Goal: Task Accomplishment & Management: Manage account settings

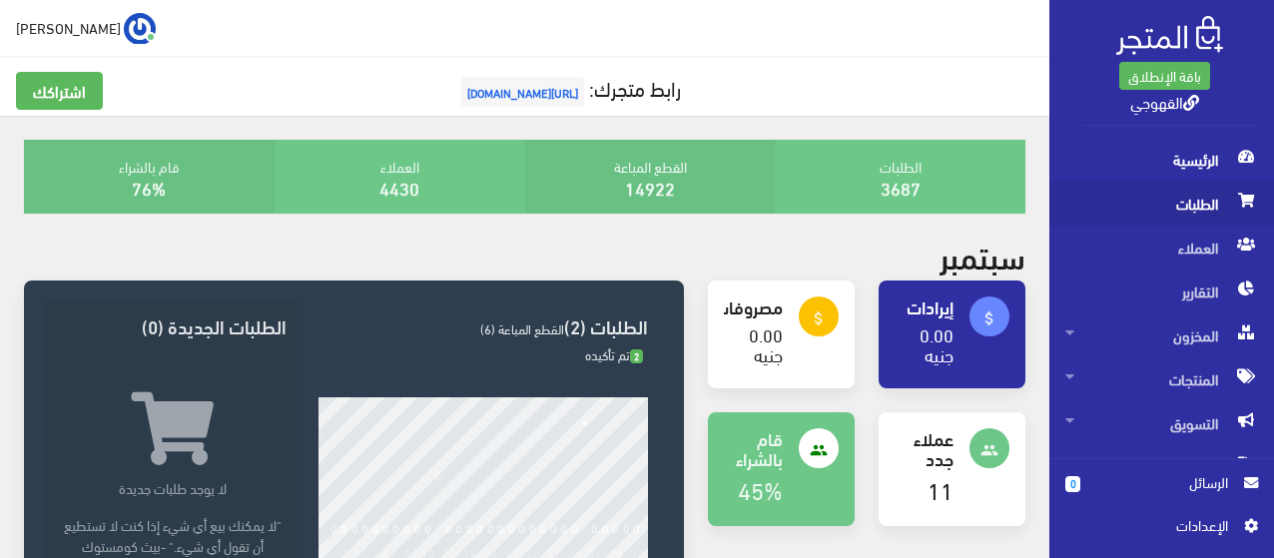
click at [1198, 186] on span "الطلبات" at bounding box center [1161, 204] width 193 height 44
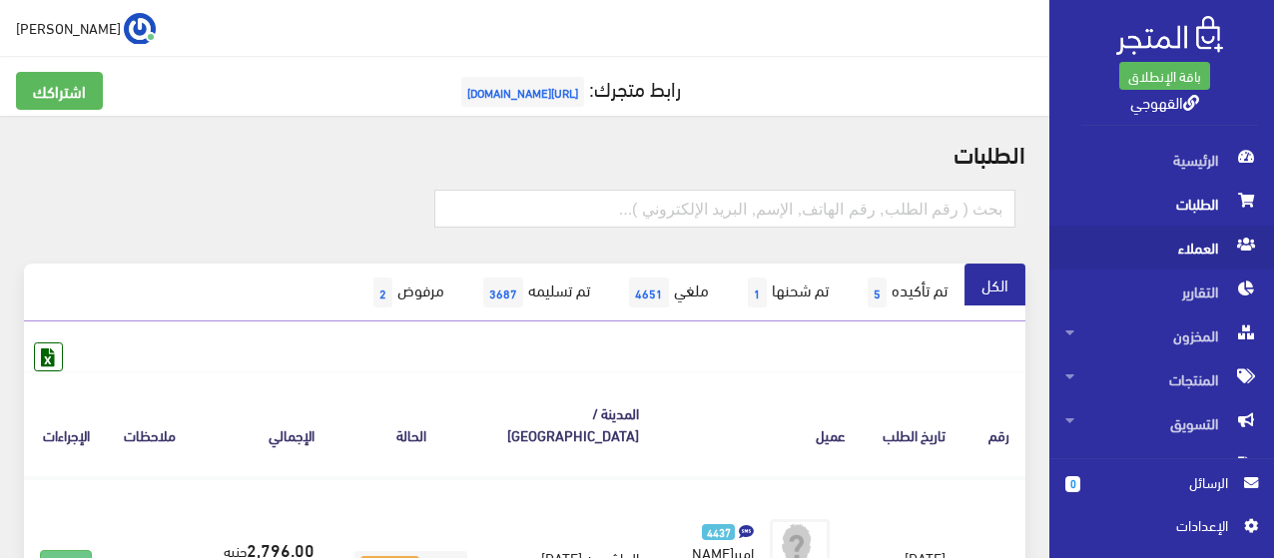
click at [1228, 245] on span "العملاء" at bounding box center [1161, 248] width 193 height 44
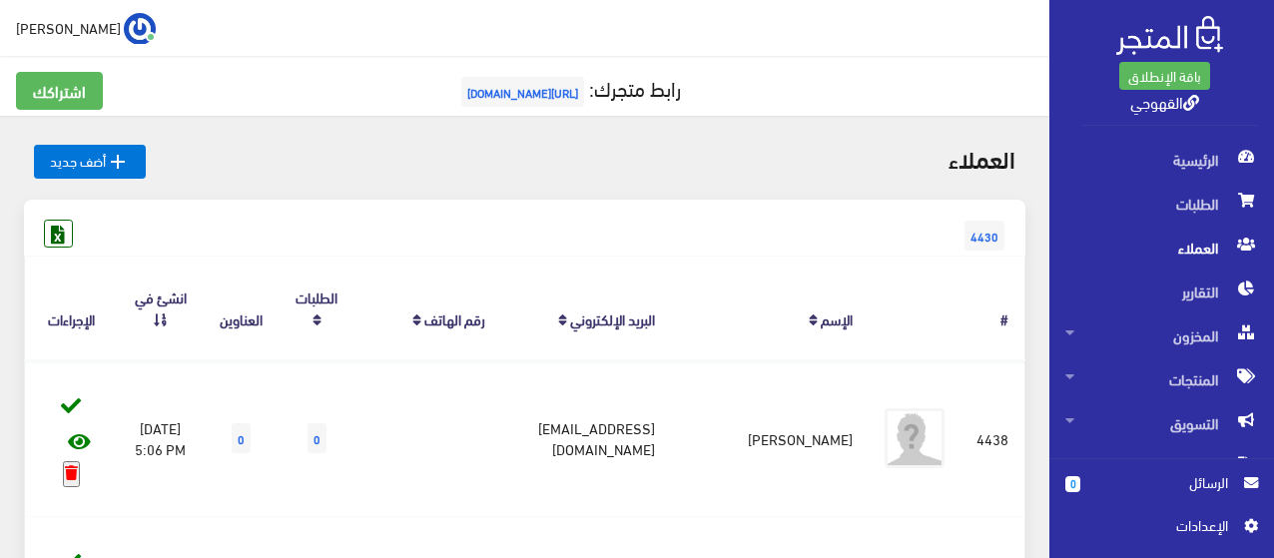
drag, startPoint x: 34, startPoint y: 1, endPoint x: 181, endPoint y: 62, distance: 158.9
click at [181, 62] on div "اشتراكك رابط متجرك: [URL][DOMAIN_NAME]" at bounding box center [524, 86] width 1049 height 60
click at [64, 231] on icon at bounding box center [58, 234] width 26 height 26
click at [992, 247] on span "4430" at bounding box center [985, 236] width 40 height 30
click at [985, 228] on span "4430" at bounding box center [985, 236] width 40 height 30
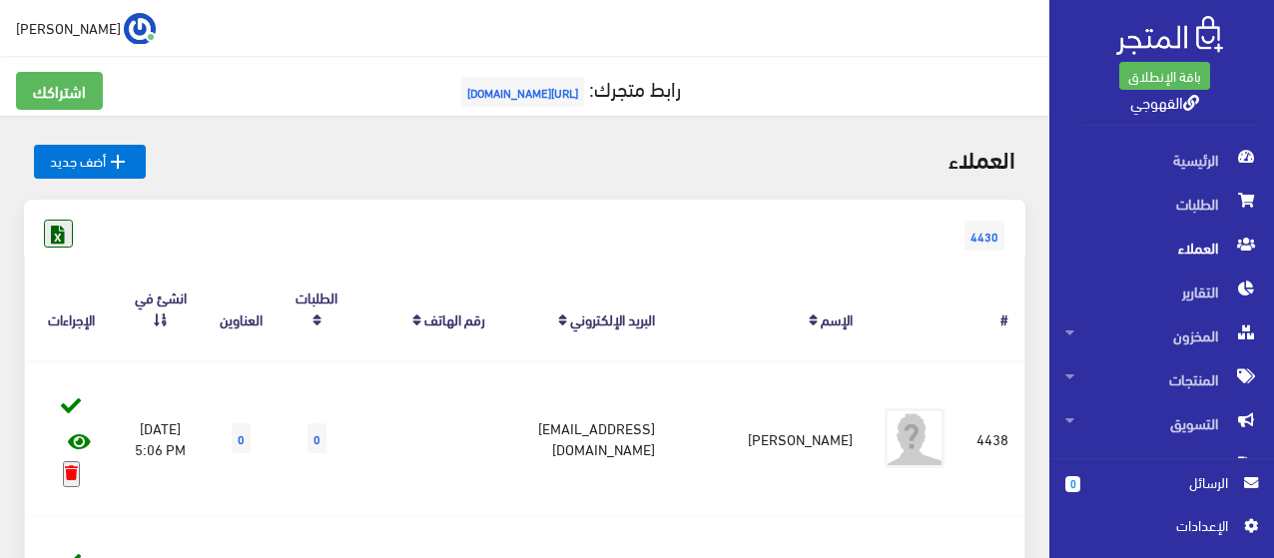
click at [68, 225] on icon at bounding box center [58, 234] width 26 height 26
click at [124, 27] on img at bounding box center [140, 29] width 32 height 32
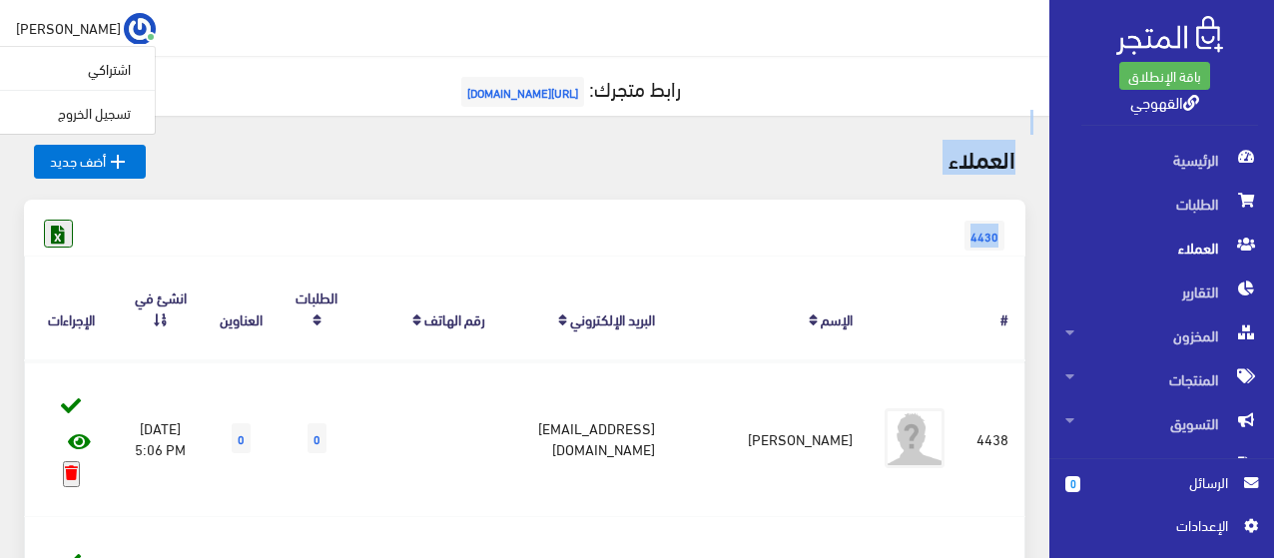
drag, startPoint x: 228, startPoint y: 113, endPoint x: 59, endPoint y: 239, distance: 210.5
click at [406, 181] on div "العملاء  أضف جديد" at bounding box center [524, 170] width 1025 height 60
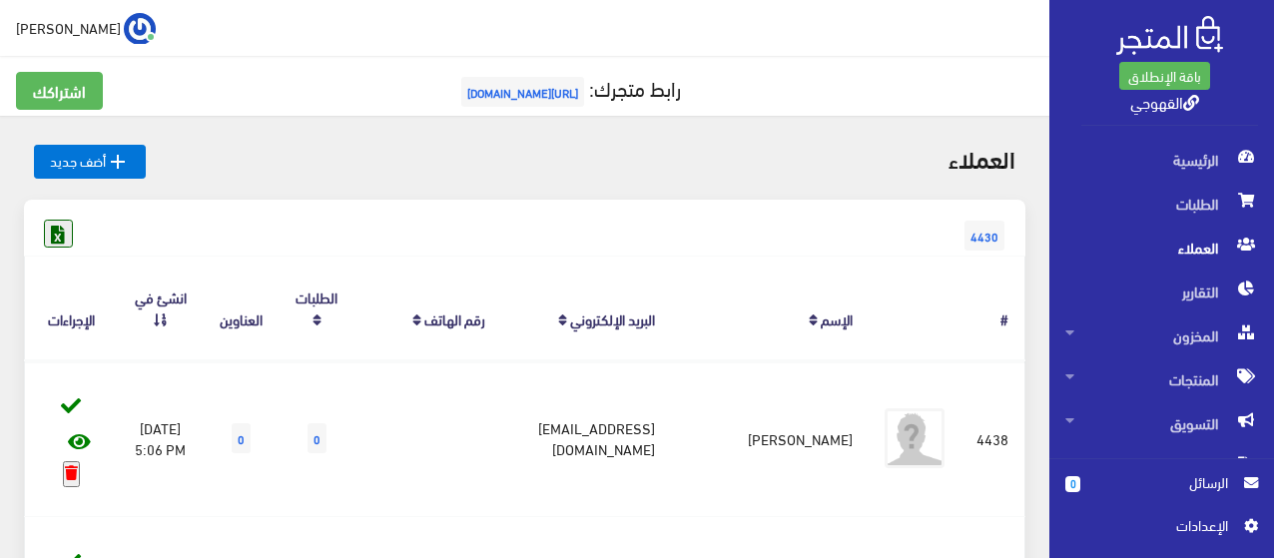
click at [44, 220] on link at bounding box center [58, 234] width 28 height 28
click at [438, 52] on div " [PERSON_NAME] اشتراكي تسجيل الخروج" at bounding box center [524, 28] width 1049 height 56
drag, startPoint x: 65, startPoint y: 234, endPoint x: 221, endPoint y: 164, distance: 170.7
click at [221, 164] on div " أضف جديد" at bounding box center [273, 162] width 503 height 35
drag, startPoint x: 126, startPoint y: 171, endPoint x: 548, endPoint y: 160, distance: 422.5
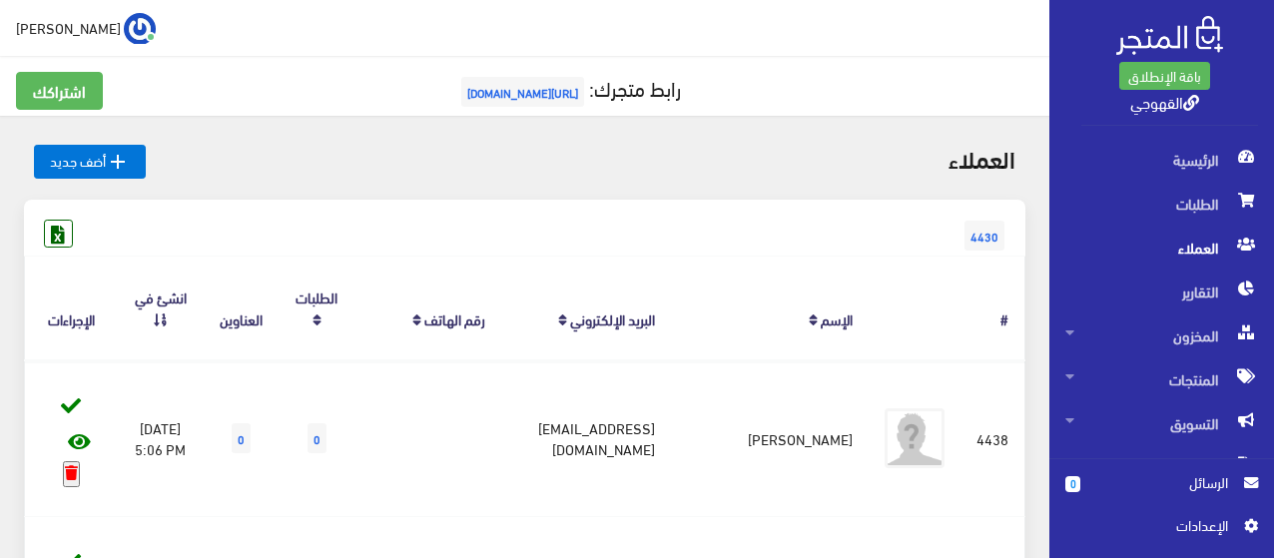
click at [548, 160] on div "العملاء" at bounding box center [776, 162] width 503 height 35
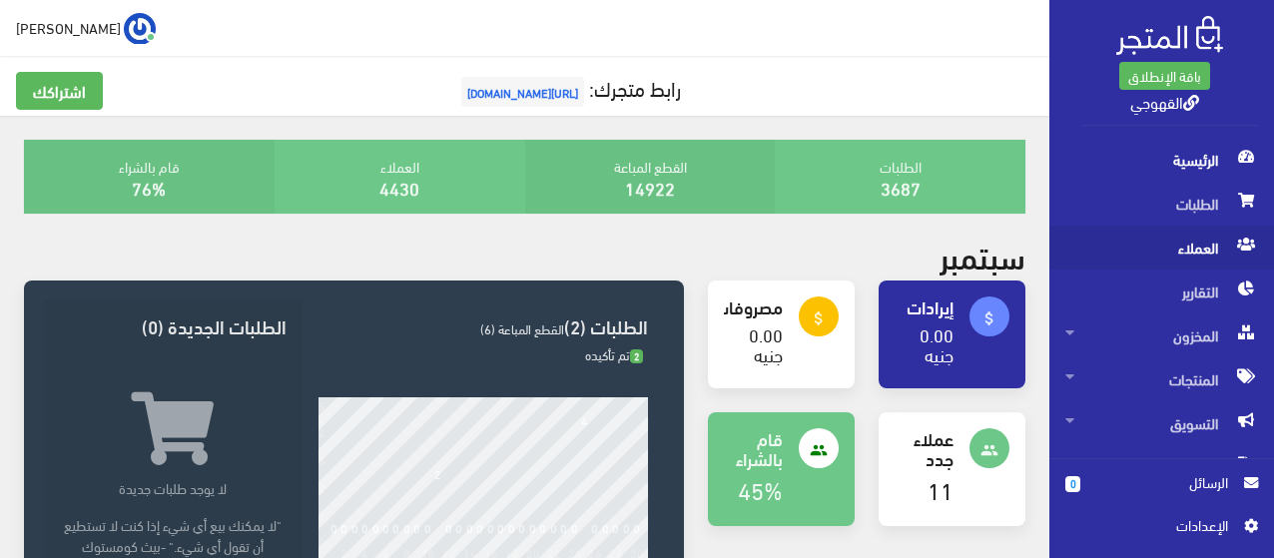
click at [1215, 243] on span "العملاء" at bounding box center [1161, 248] width 193 height 44
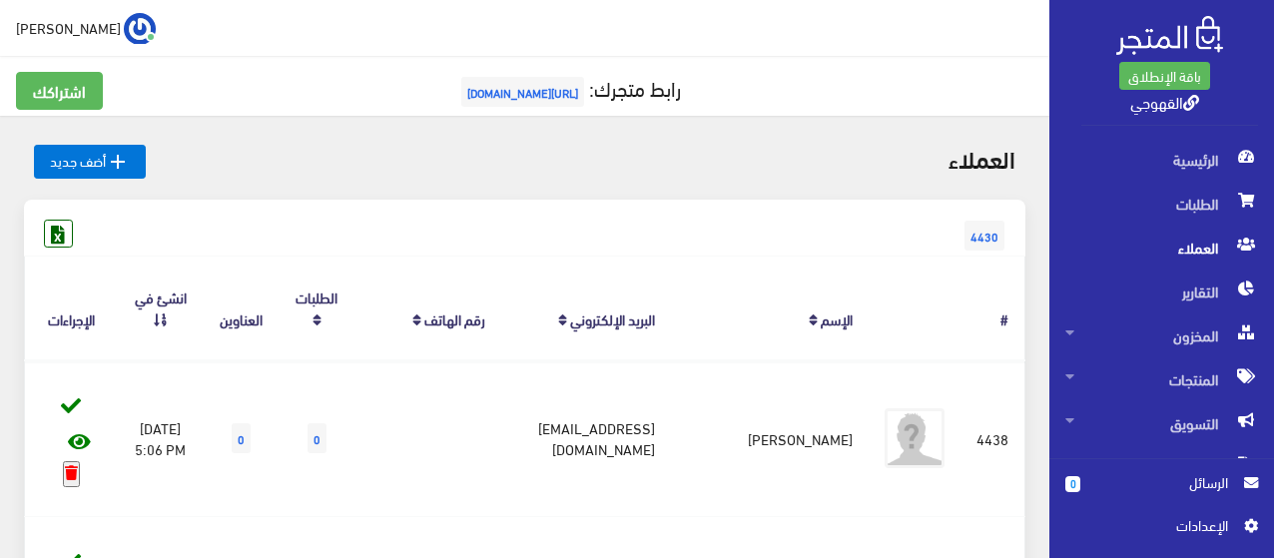
drag, startPoint x: 50, startPoint y: 236, endPoint x: 312, endPoint y: 154, distance: 274.1
click at [312, 154] on div " أضف جديد" at bounding box center [273, 162] width 503 height 35
click at [61, 237] on icon at bounding box center [58, 234] width 26 height 26
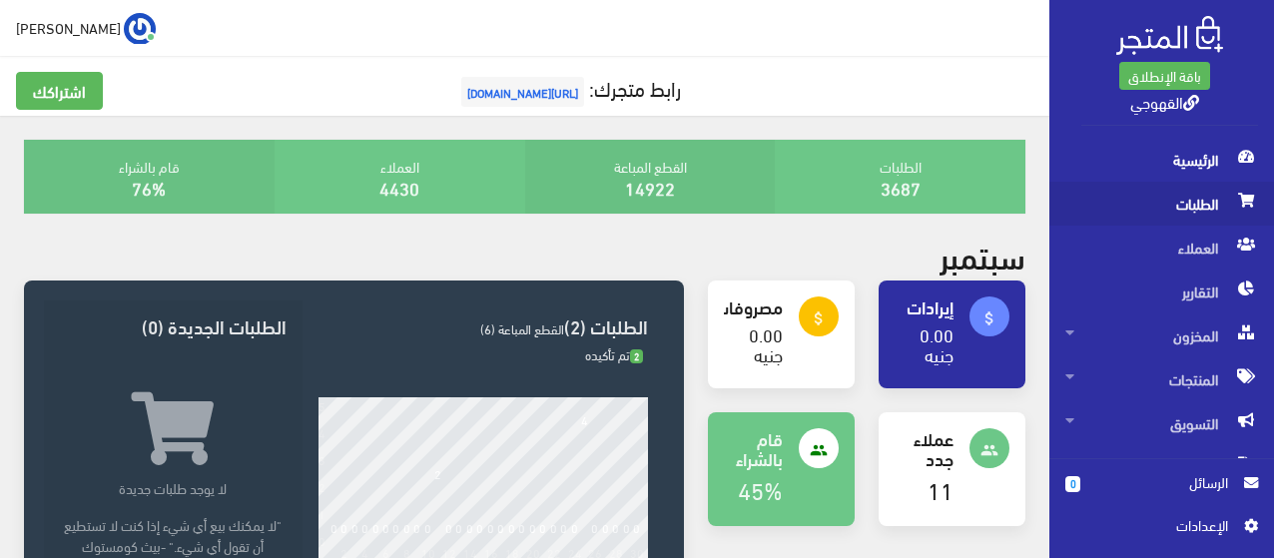
click at [1175, 219] on span "الطلبات" at bounding box center [1161, 204] width 193 height 44
